Goal: Find specific page/section: Find specific page/section

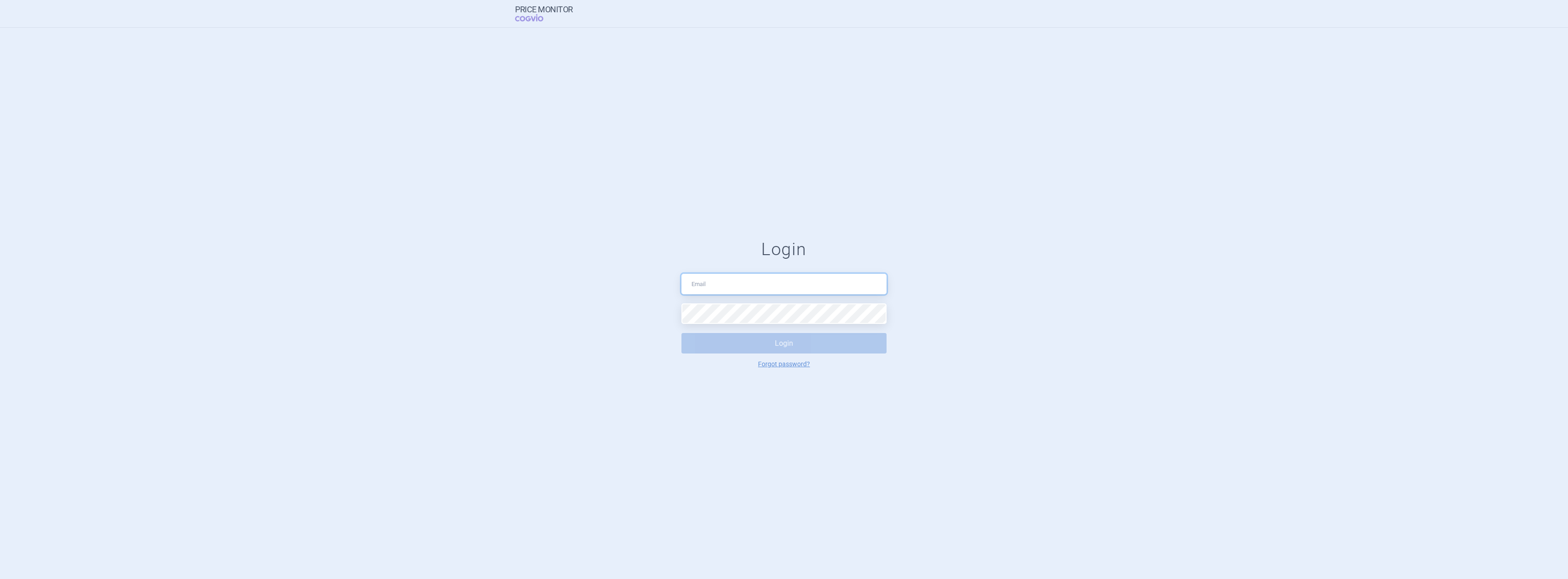
click at [726, 280] on input "text" at bounding box center [784, 284] width 205 height 20
type input "[PERSON_NAME][EMAIL_ADDRESS][PERSON_NAME][DOMAIN_NAME]"
click at [750, 336] on button "Login" at bounding box center [784, 343] width 205 height 20
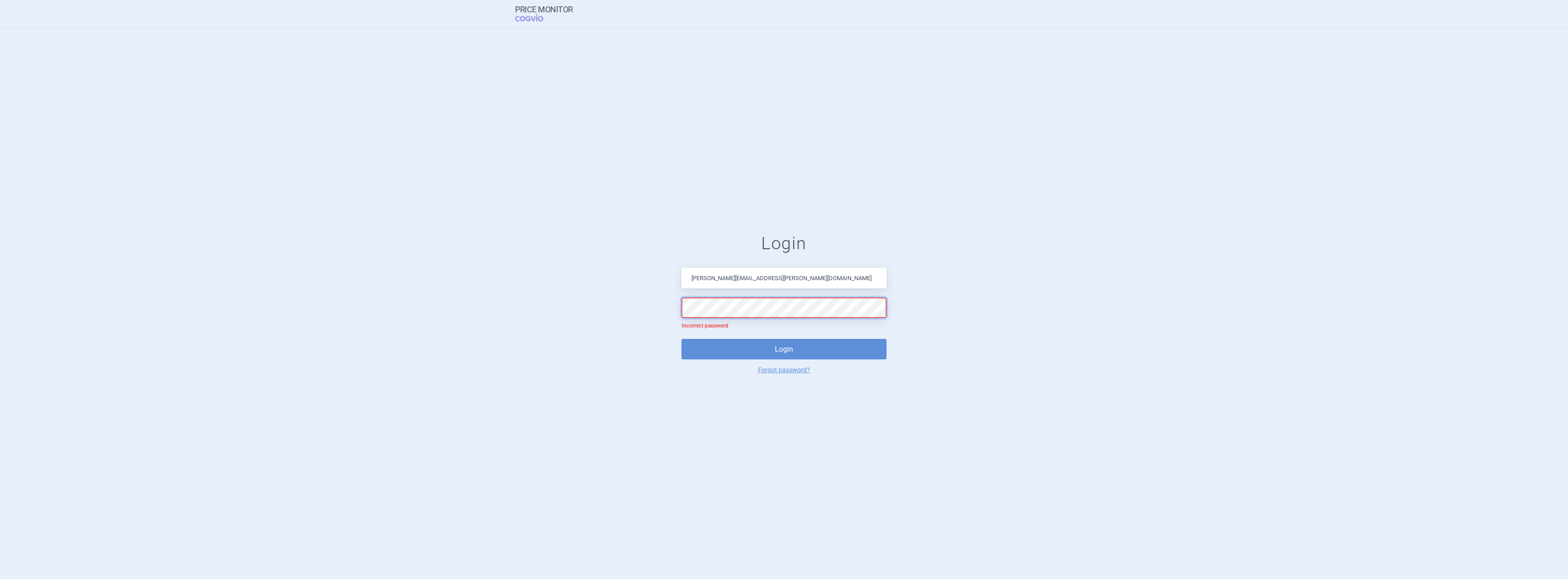
click at [621, 302] on form "Login [PERSON_NAME][EMAIL_ADDRESS][PERSON_NAME][DOMAIN_NAME] Incorrect password…" at bounding box center [784, 304] width 1532 height 140
click at [760, 343] on button "Login" at bounding box center [784, 349] width 205 height 20
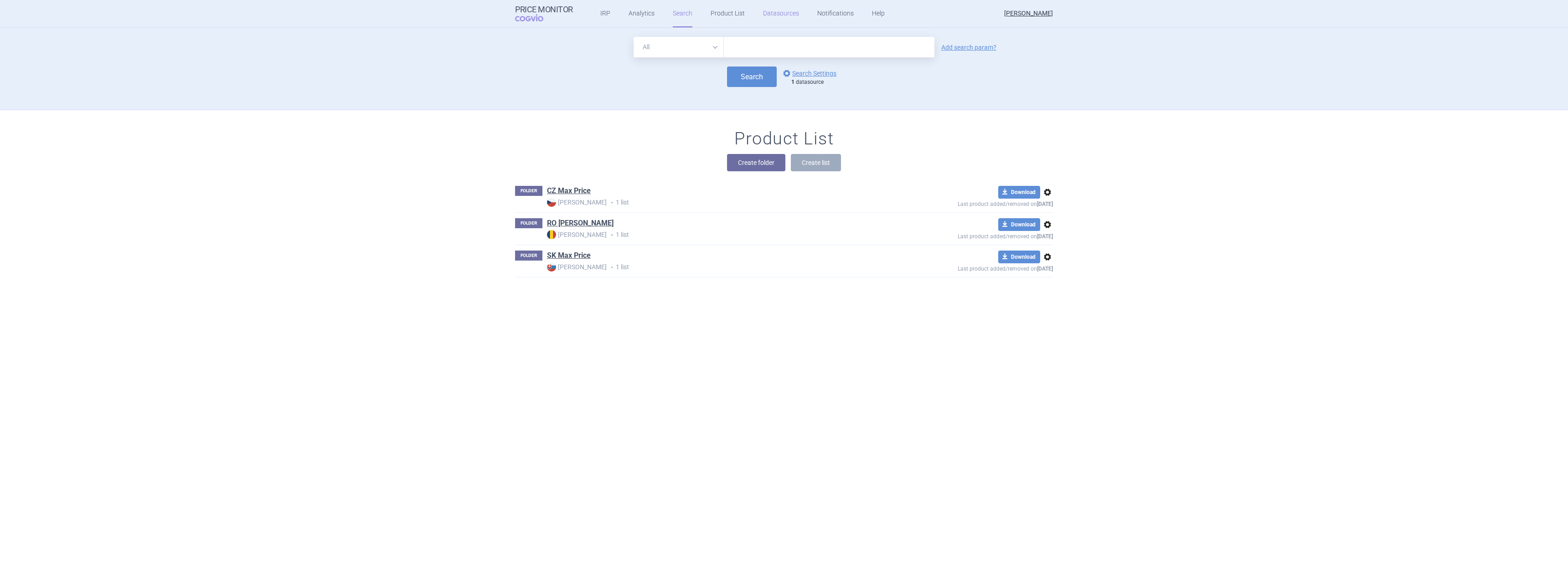
click at [782, 20] on link "Datasources" at bounding box center [780, 13] width 36 height 27
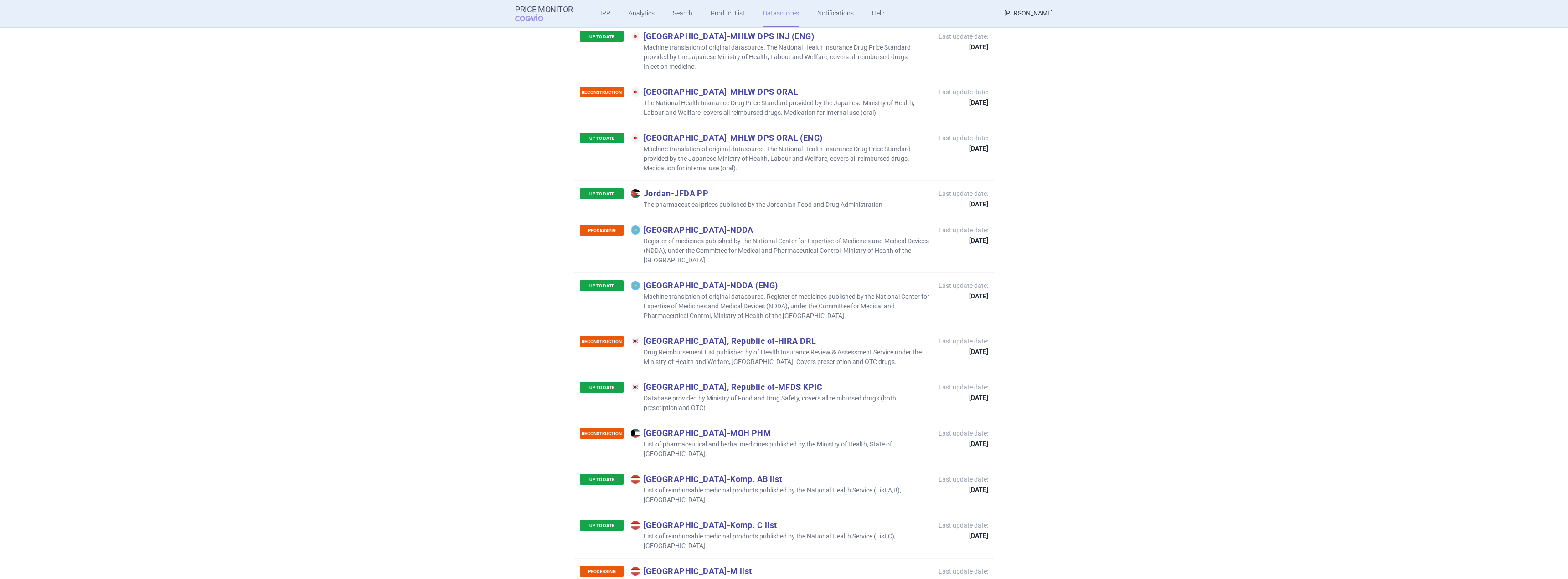
scroll to position [4557, 0]
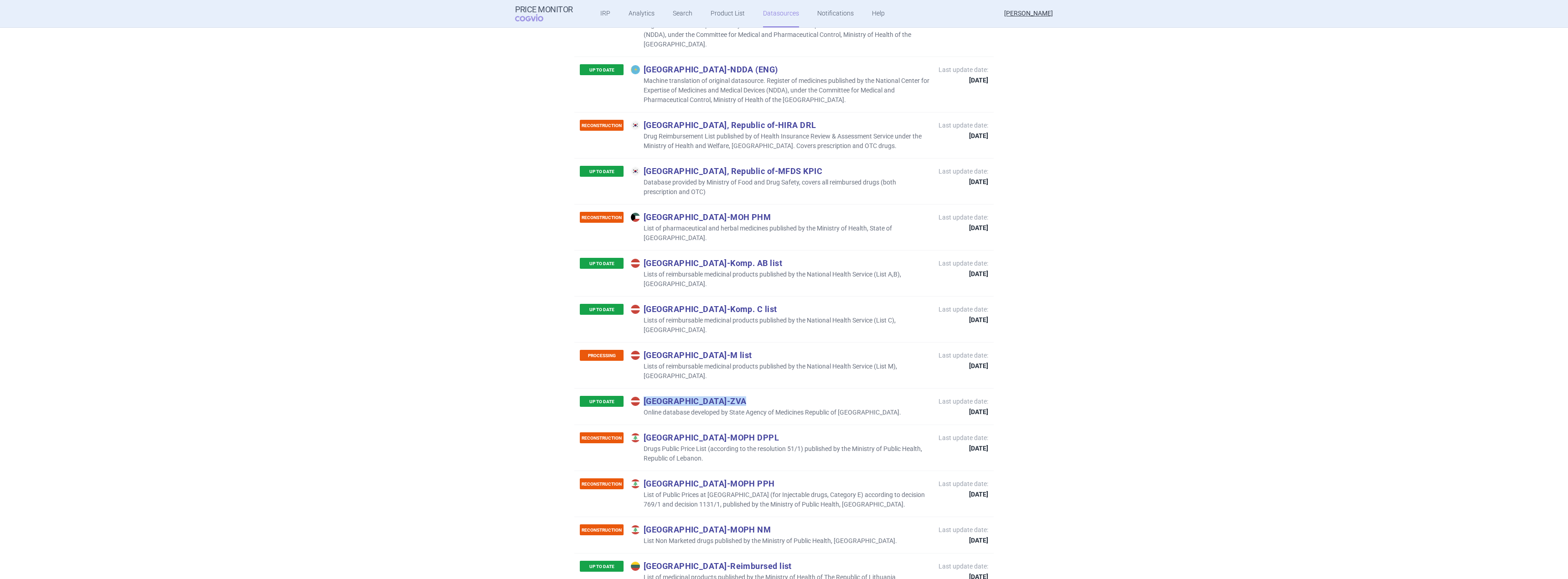
drag, startPoint x: 687, startPoint y: 302, endPoint x: 643, endPoint y: 301, distance: 44.0
click at [642, 396] on p "Latvia - ZVA" at bounding box center [766, 401] width 270 height 10
copy p "Latvia - ZVA"
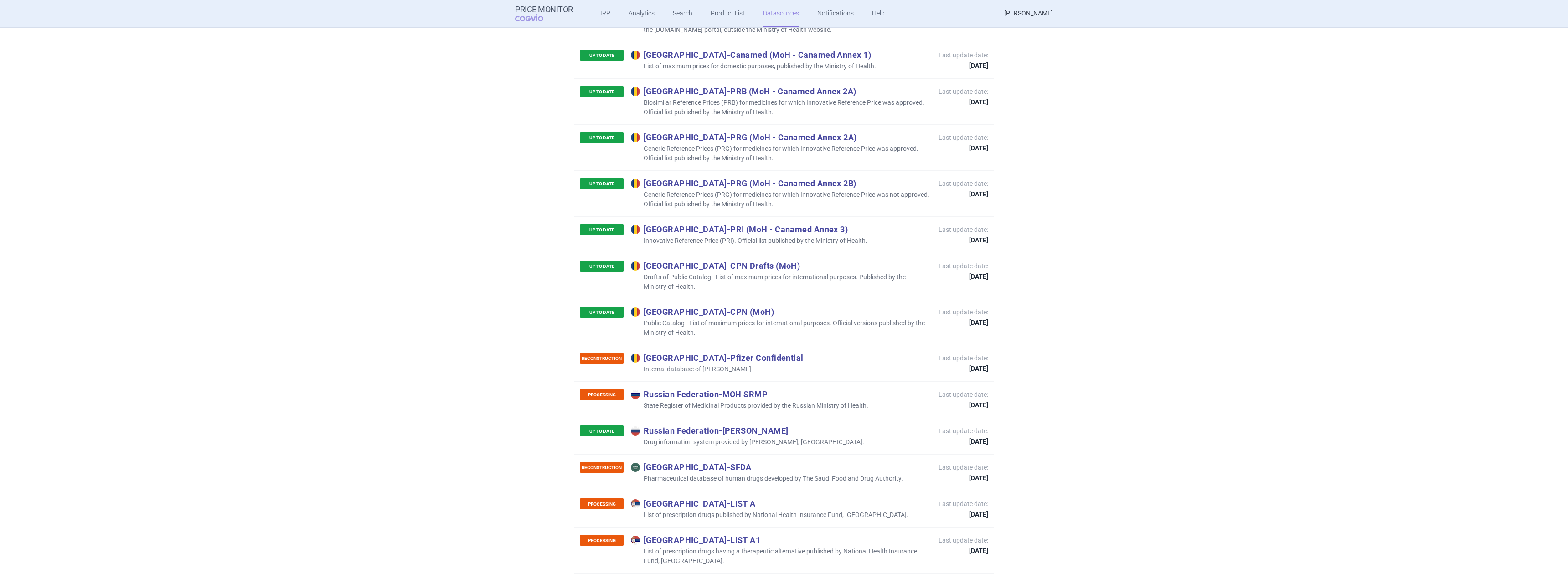
scroll to position [6243, 0]
